Goal: Information Seeking & Learning: Learn about a topic

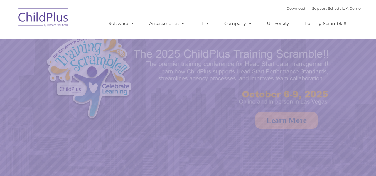
select select "MEDIUM"
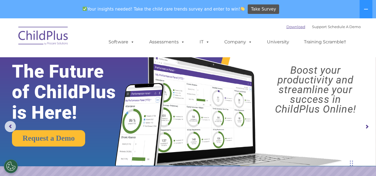
click at [288, 28] on link "Download" at bounding box center [295, 26] width 19 height 4
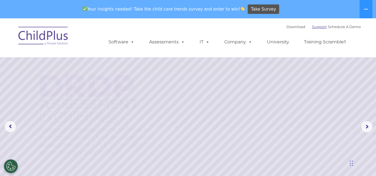
click at [316, 28] on link "Support" at bounding box center [319, 26] width 15 height 4
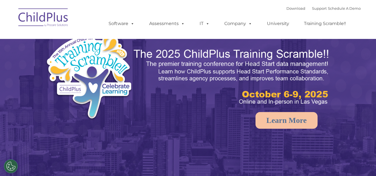
select select "MEDIUM"
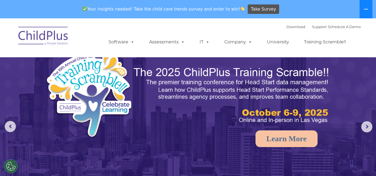
click at [366, 11] on button at bounding box center [365, 9] width 13 height 18
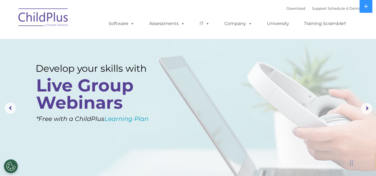
click at [79, 146] on rs-layer at bounding box center [188, 108] width 376 height 217
